Goal: Task Accomplishment & Management: Complete application form

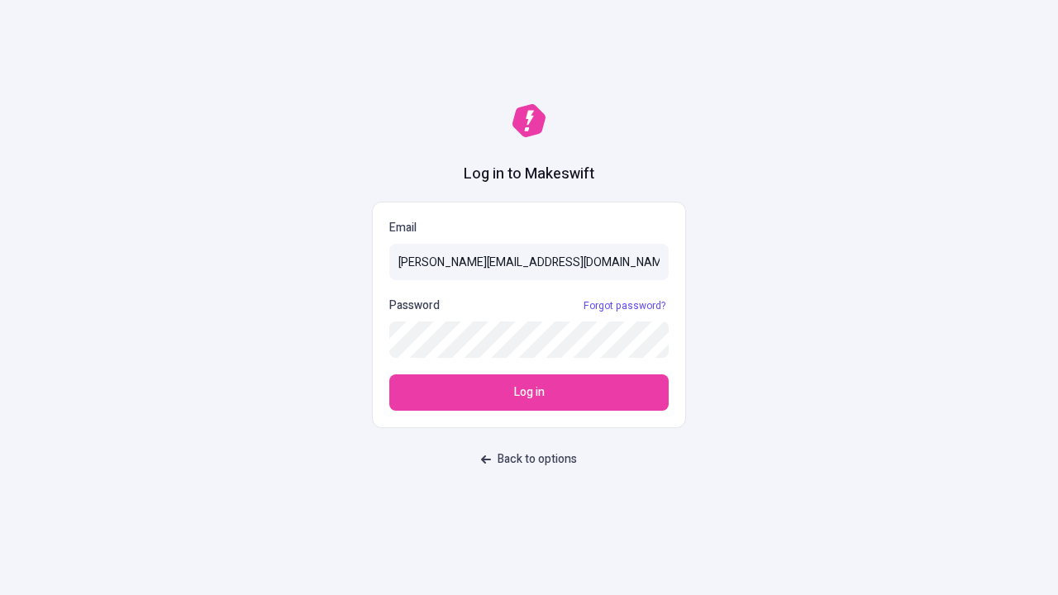
type input "[PERSON_NAME][EMAIL_ADDRESS][DOMAIN_NAME]"
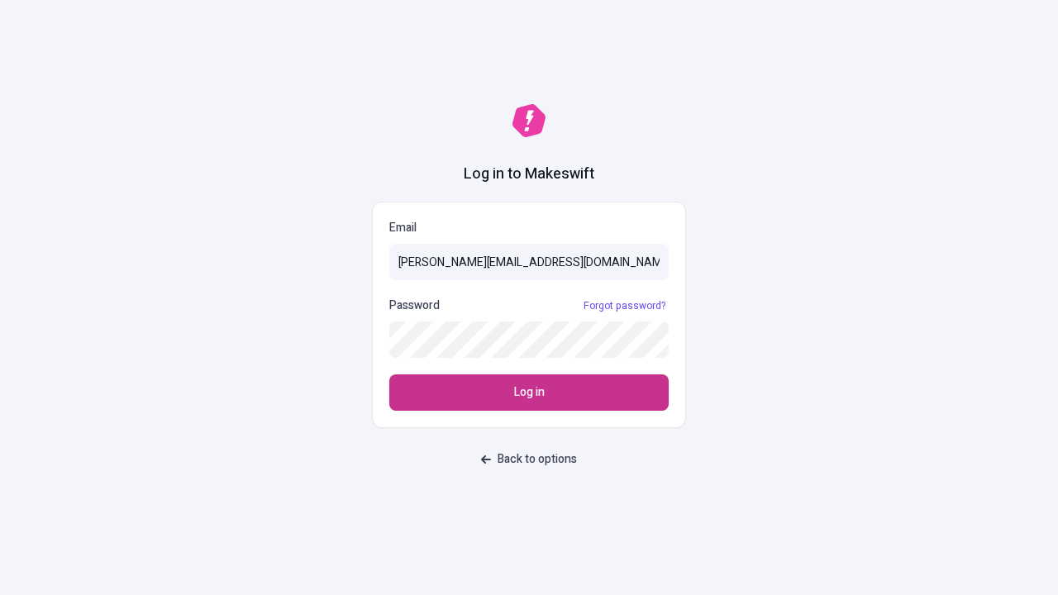
click at [529, 393] on span "Log in" at bounding box center [529, 393] width 31 height 18
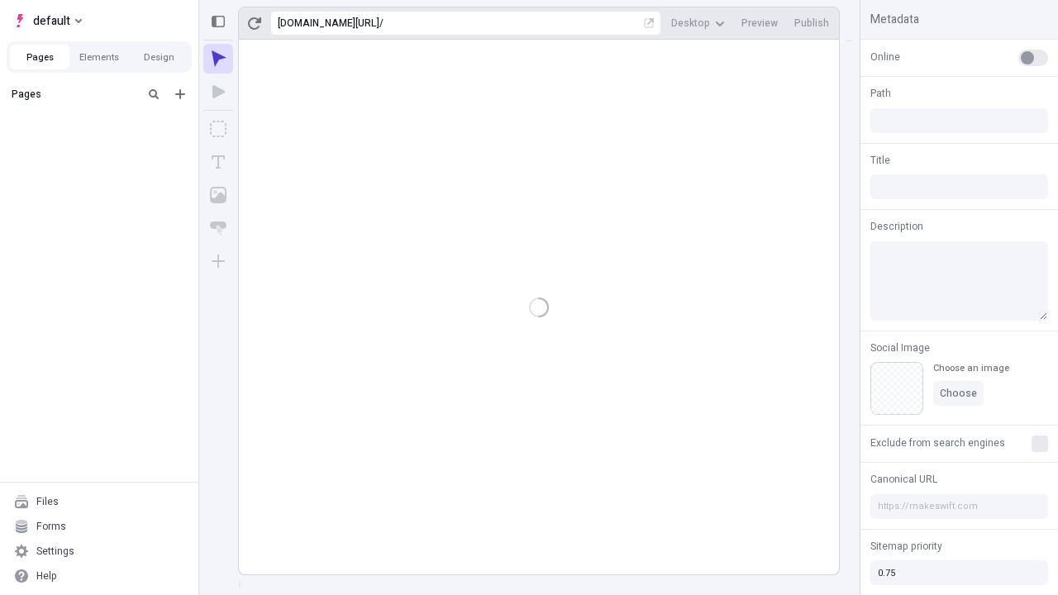
type input "/deep-link-illo"
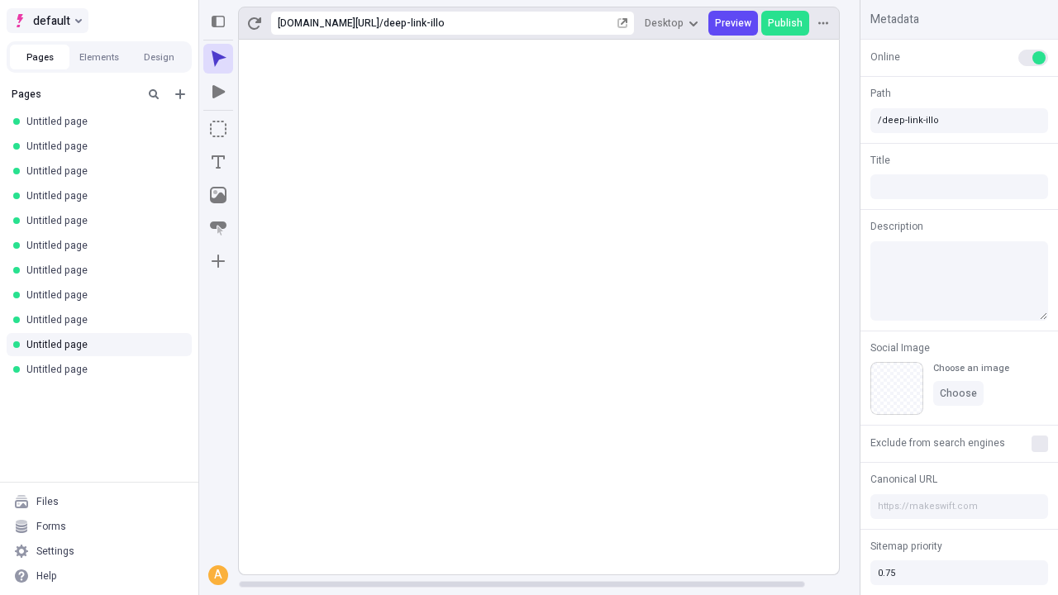
click at [46, 21] on span "default" at bounding box center [51, 21] width 37 height 20
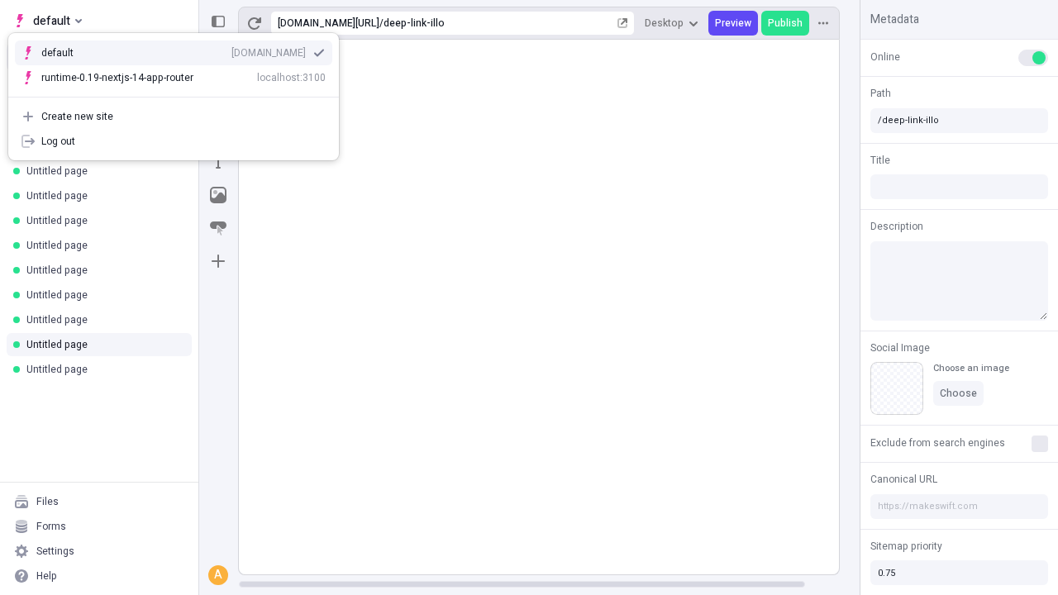
click at [231, 50] on div "qee9k4dy7d.staging.makeswift.site" at bounding box center [268, 52] width 74 height 13
click at [180, 94] on icon "Add new" at bounding box center [180, 94] width 10 height 10
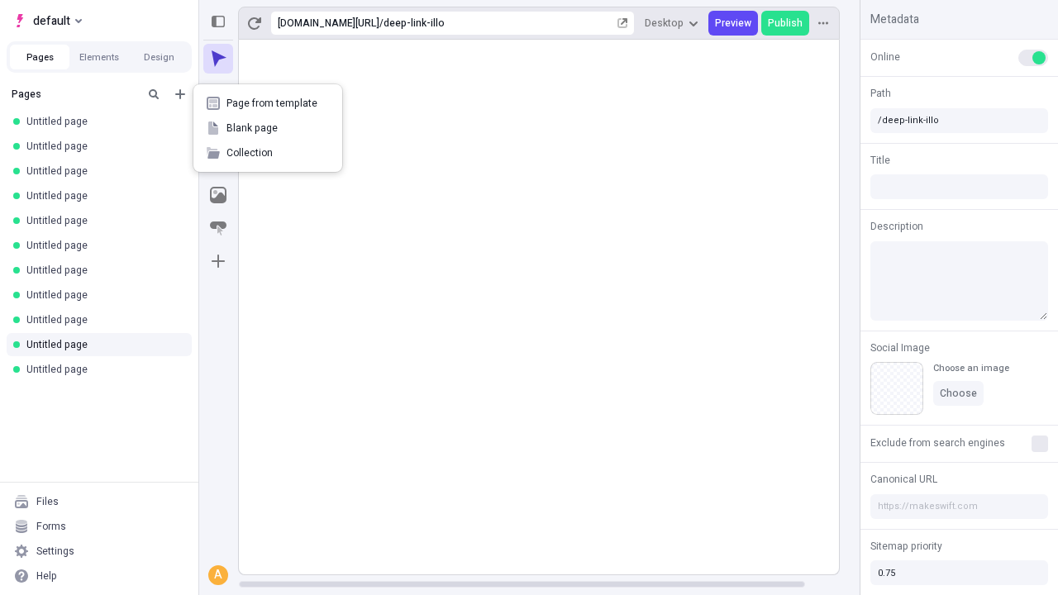
click at [268, 128] on span "Blank page" at bounding box center [278, 128] width 103 height 13
type input "/deep-link-dolorem"
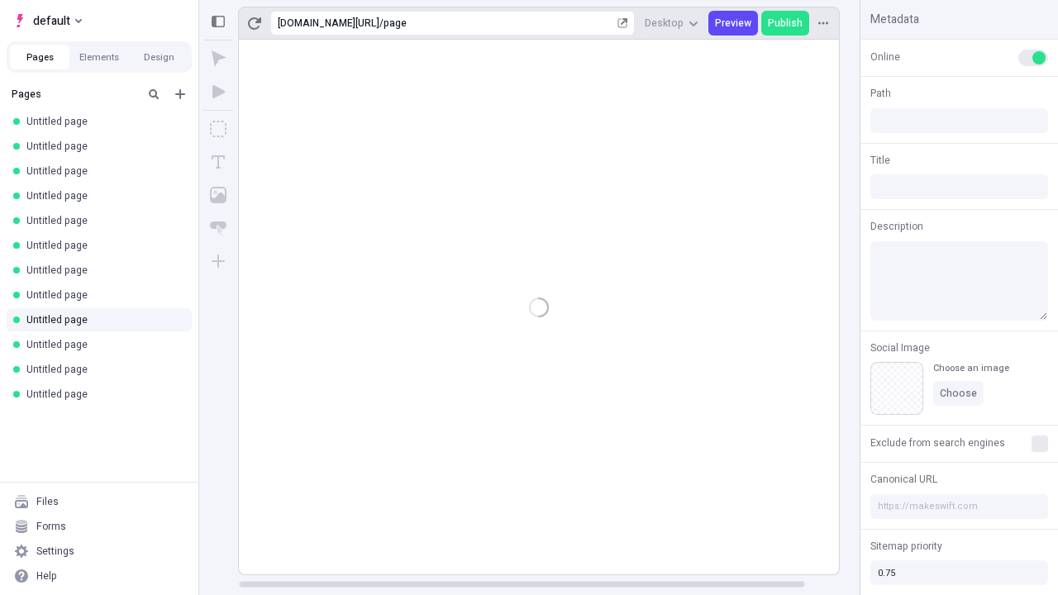
type input "/page"
